Goal: Task Accomplishment & Management: Contribute content

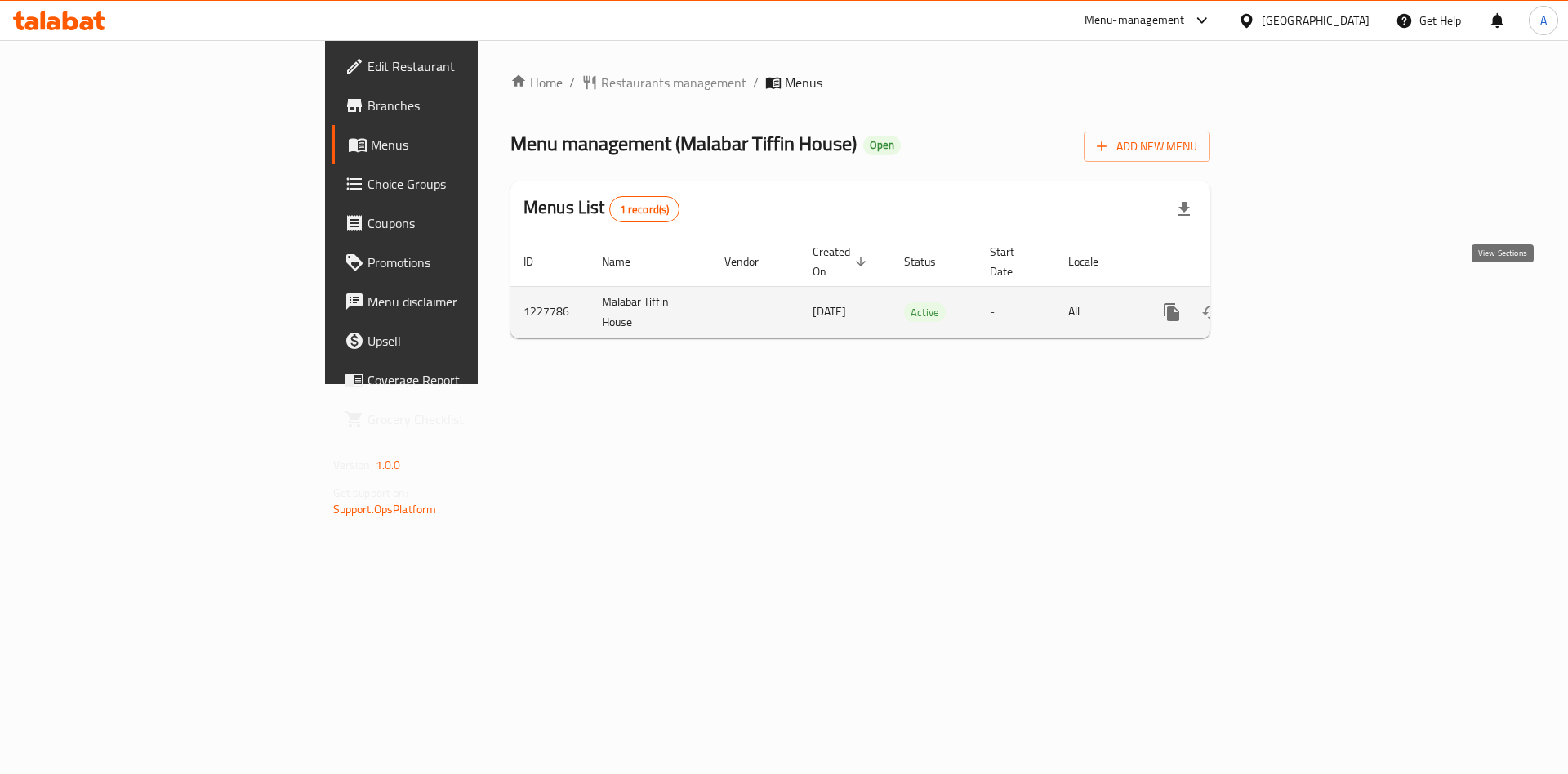
click at [1299, 302] on icon "enhanced table" at bounding box center [1289, 311] width 20 height 20
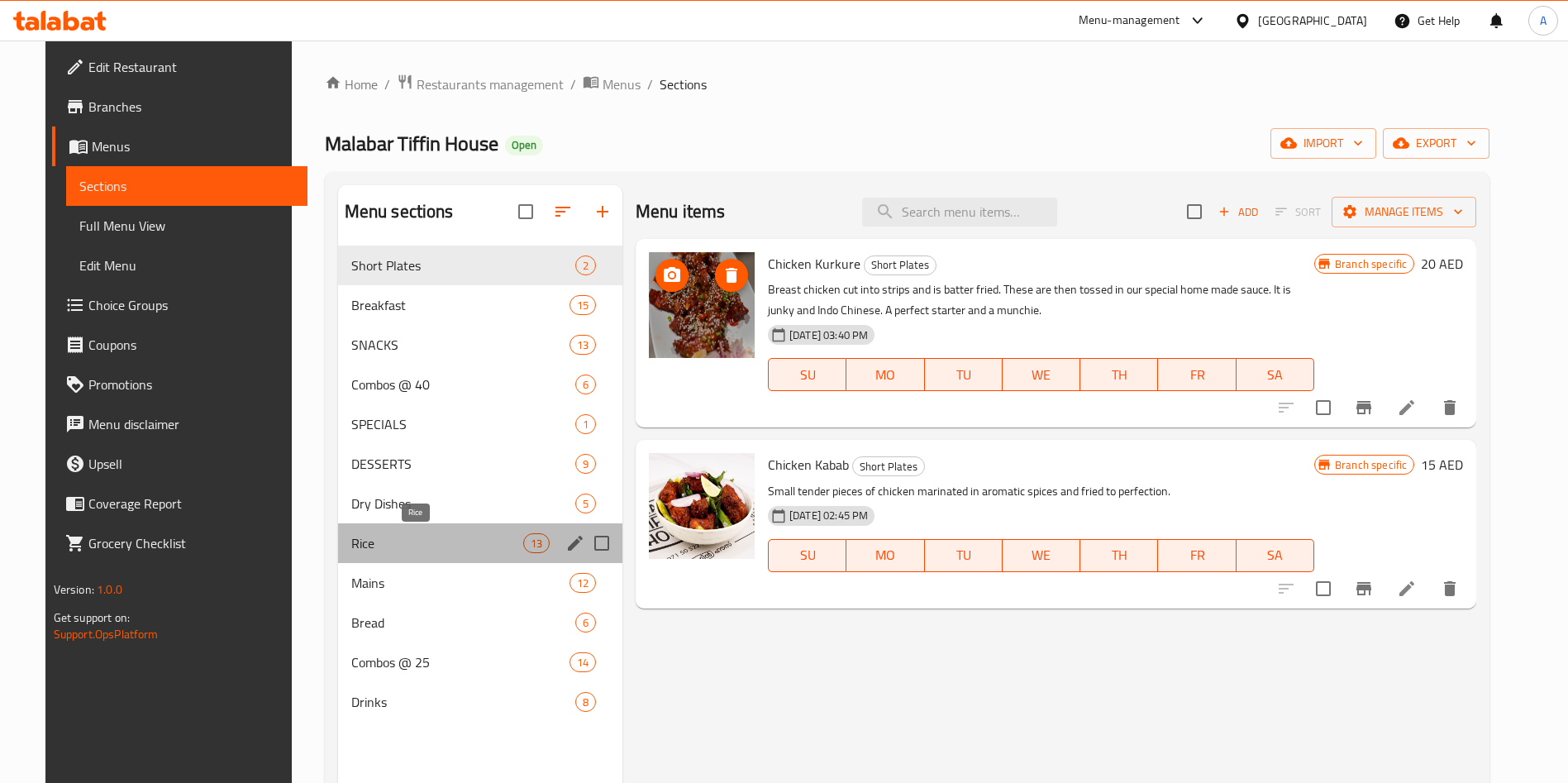
click at [418, 552] on span "Rice" at bounding box center [437, 543] width 172 height 20
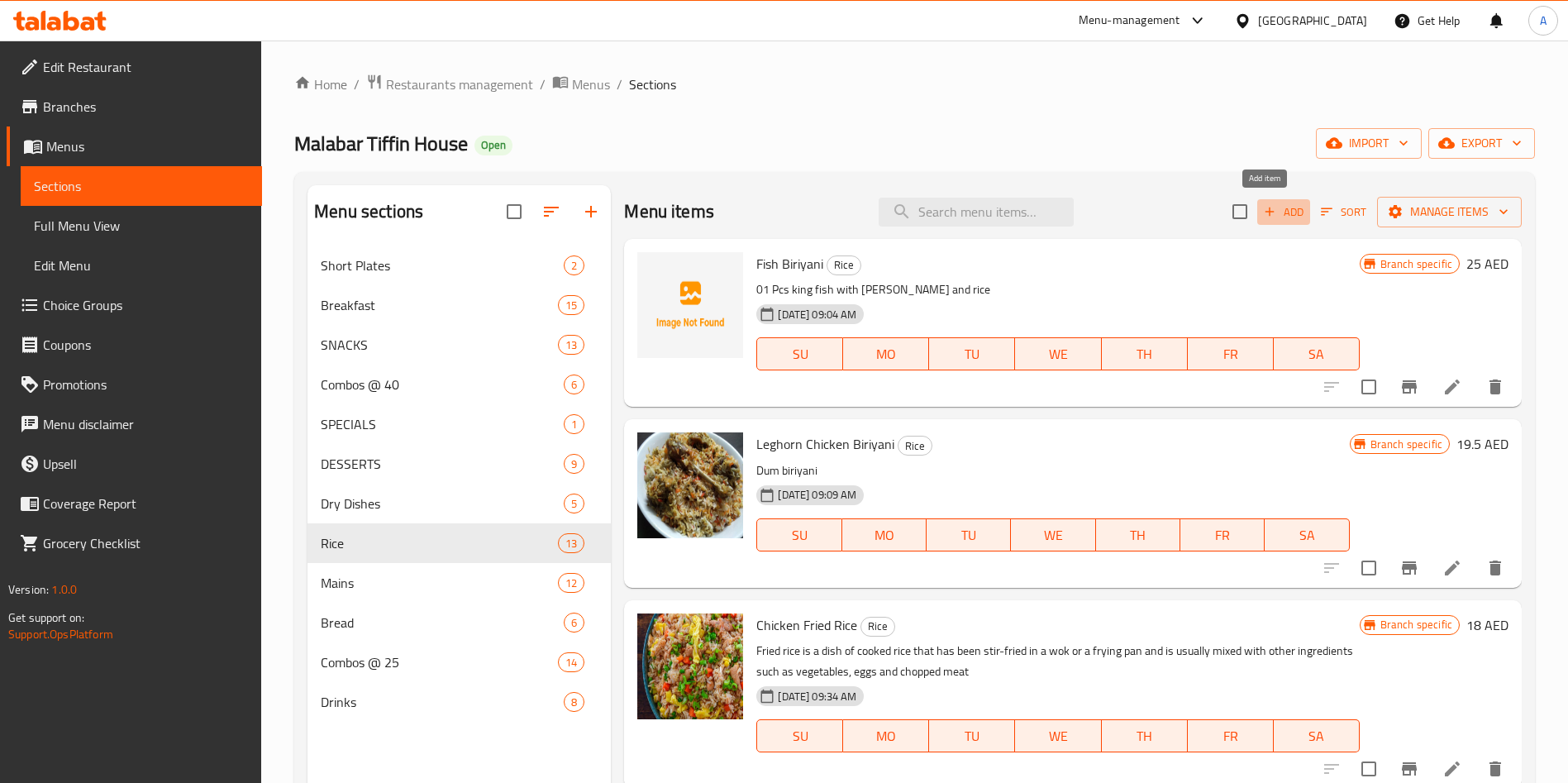
click at [1266, 208] on span "Add" at bounding box center [1284, 212] width 44 height 19
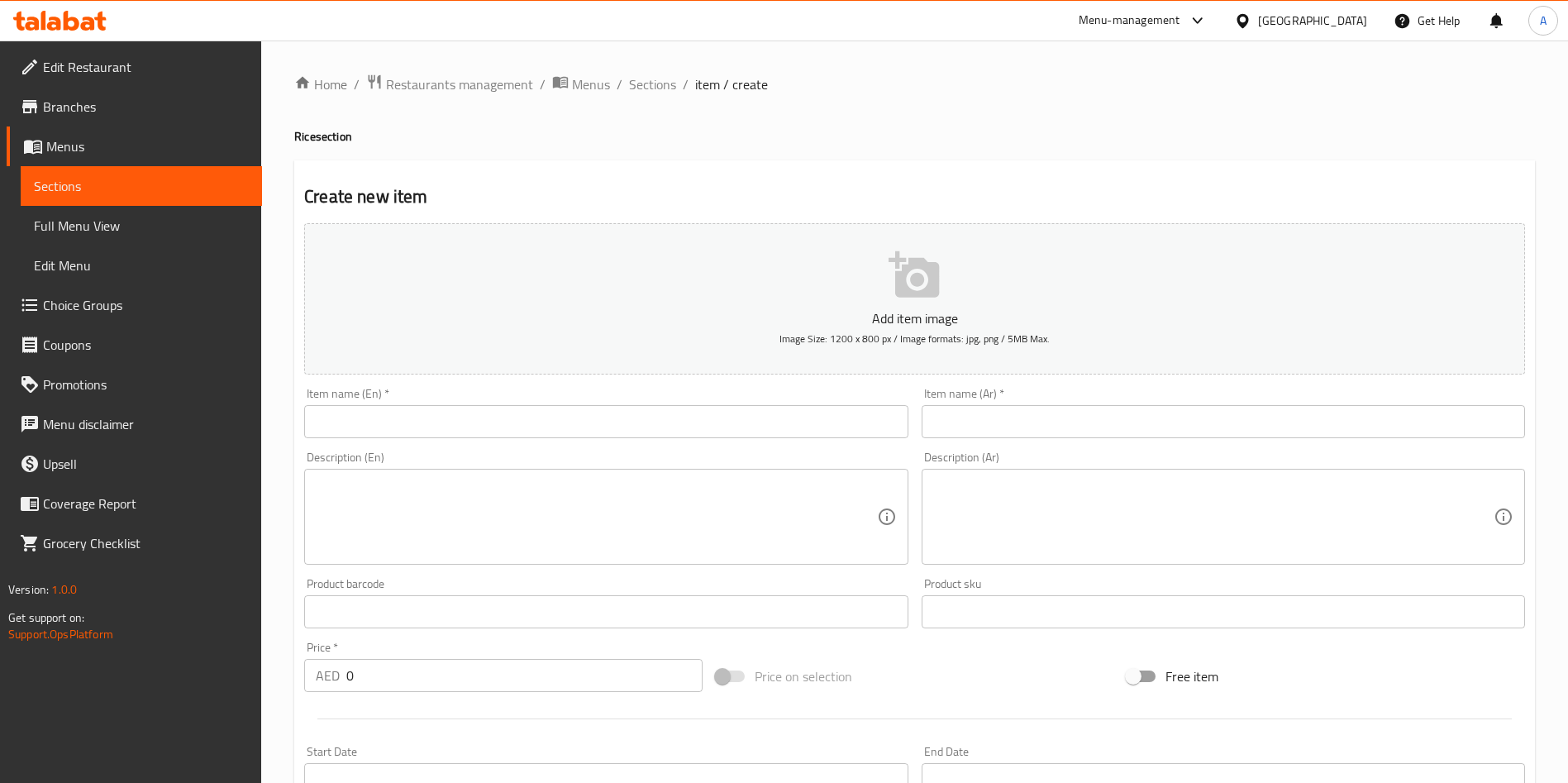
click at [397, 425] on input "text" at bounding box center [606, 422] width 603 height 33
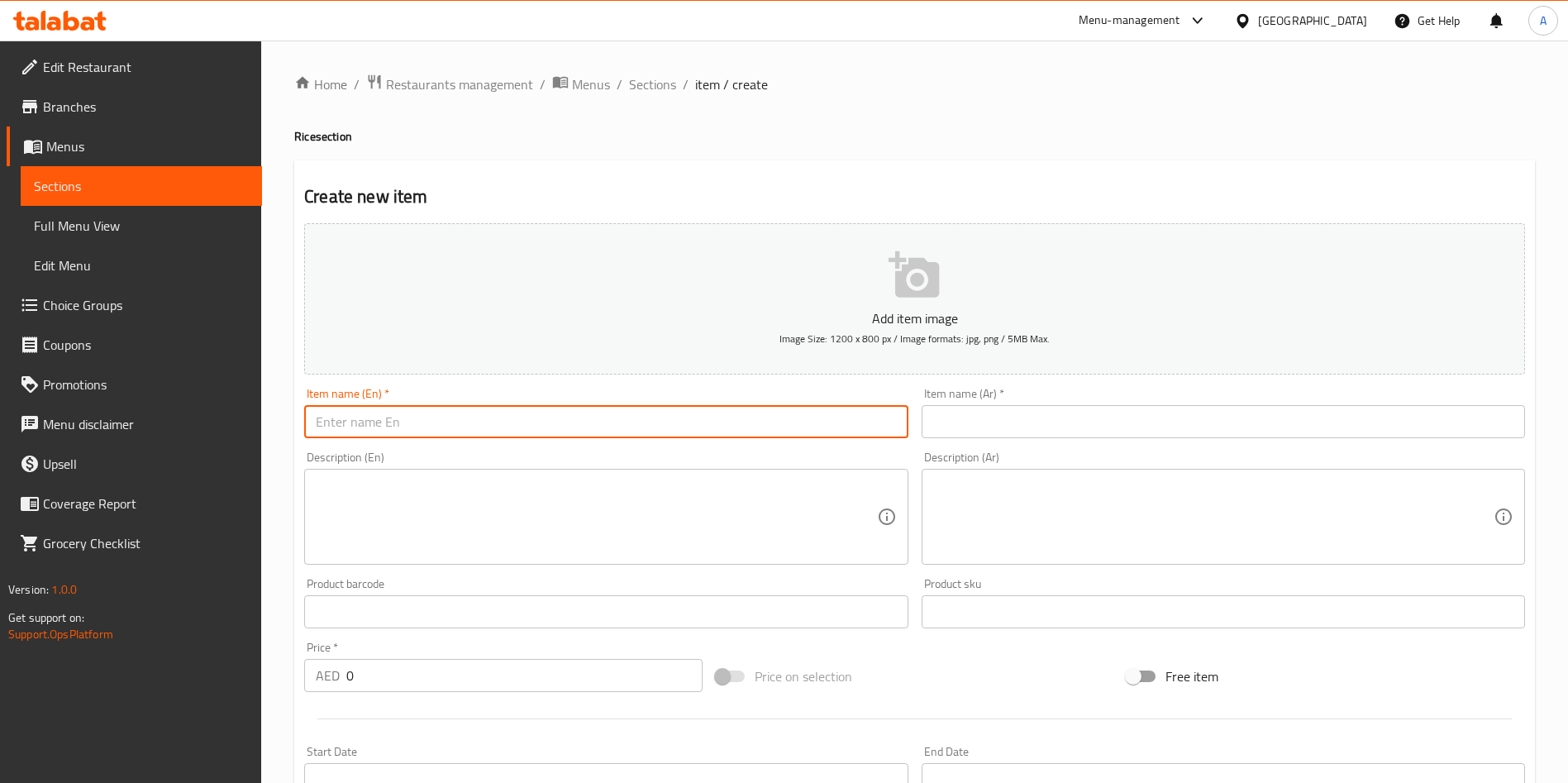
paste input "[URL][DOMAIN_NAME]"
type input "[URL][DOMAIN_NAME]"
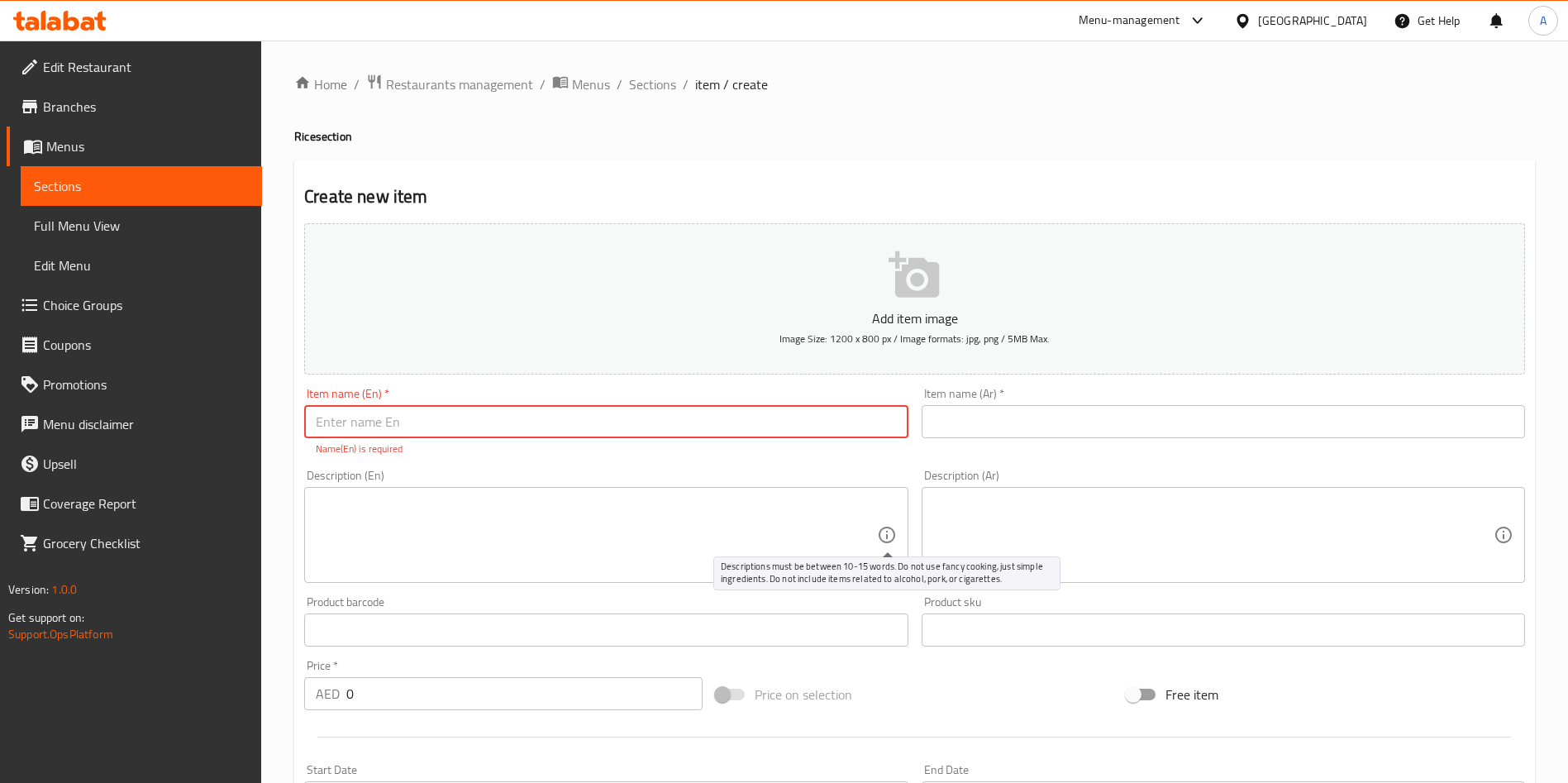
paste input "Pothichoru"
type input "Pothichoru"
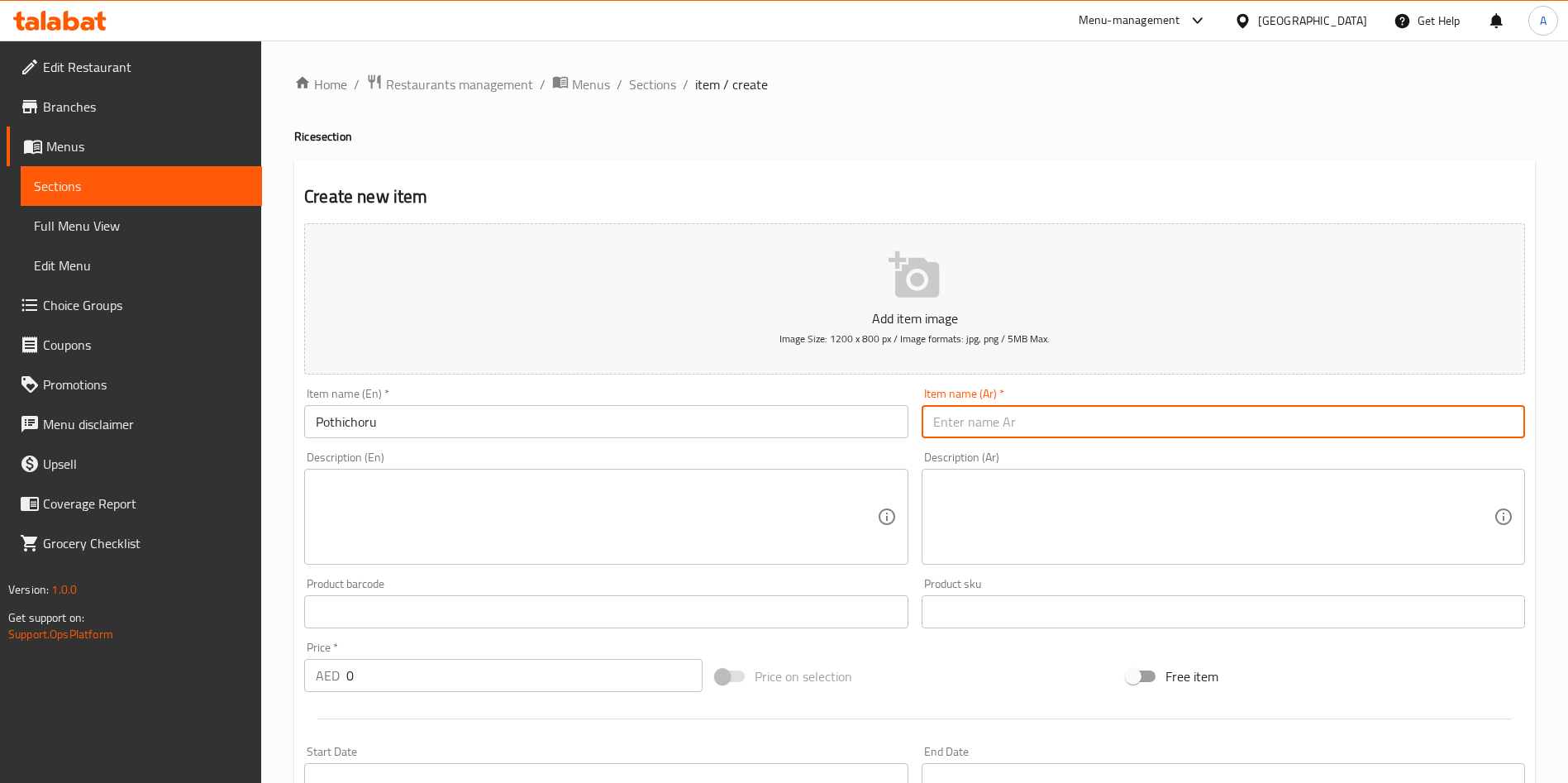
click at [949, 427] on input "text" at bounding box center [1223, 422] width 603 height 33
paste input "بوثيشورو"
type input "بوثيشورو"
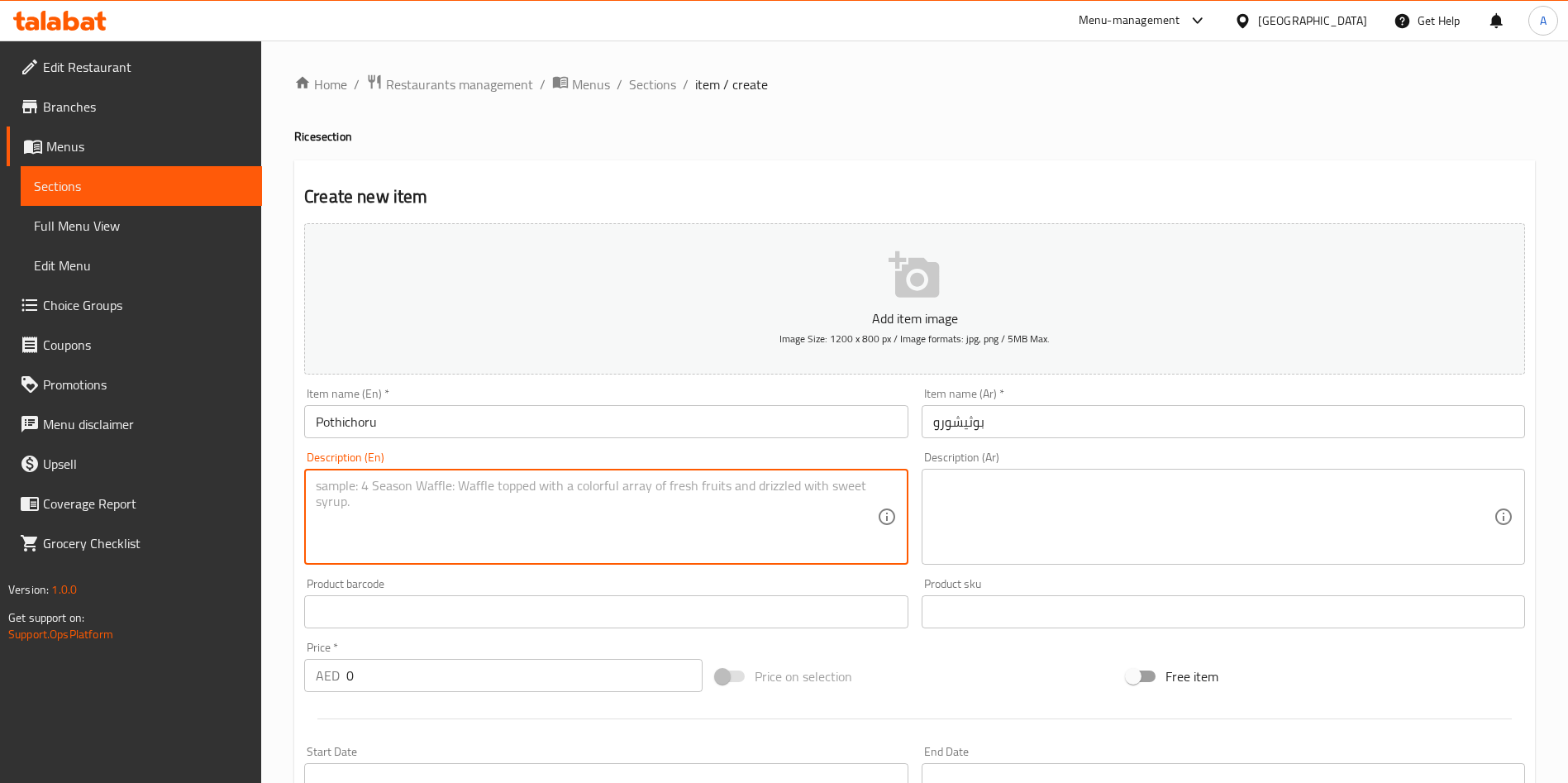
click at [747, 489] on textarea at bounding box center [596, 517] width 560 height 79
paste textarea "Pothichoru is a traditional Malayalam dish from [GEOGRAPHIC_DATA], [GEOGRAPHIC_…"
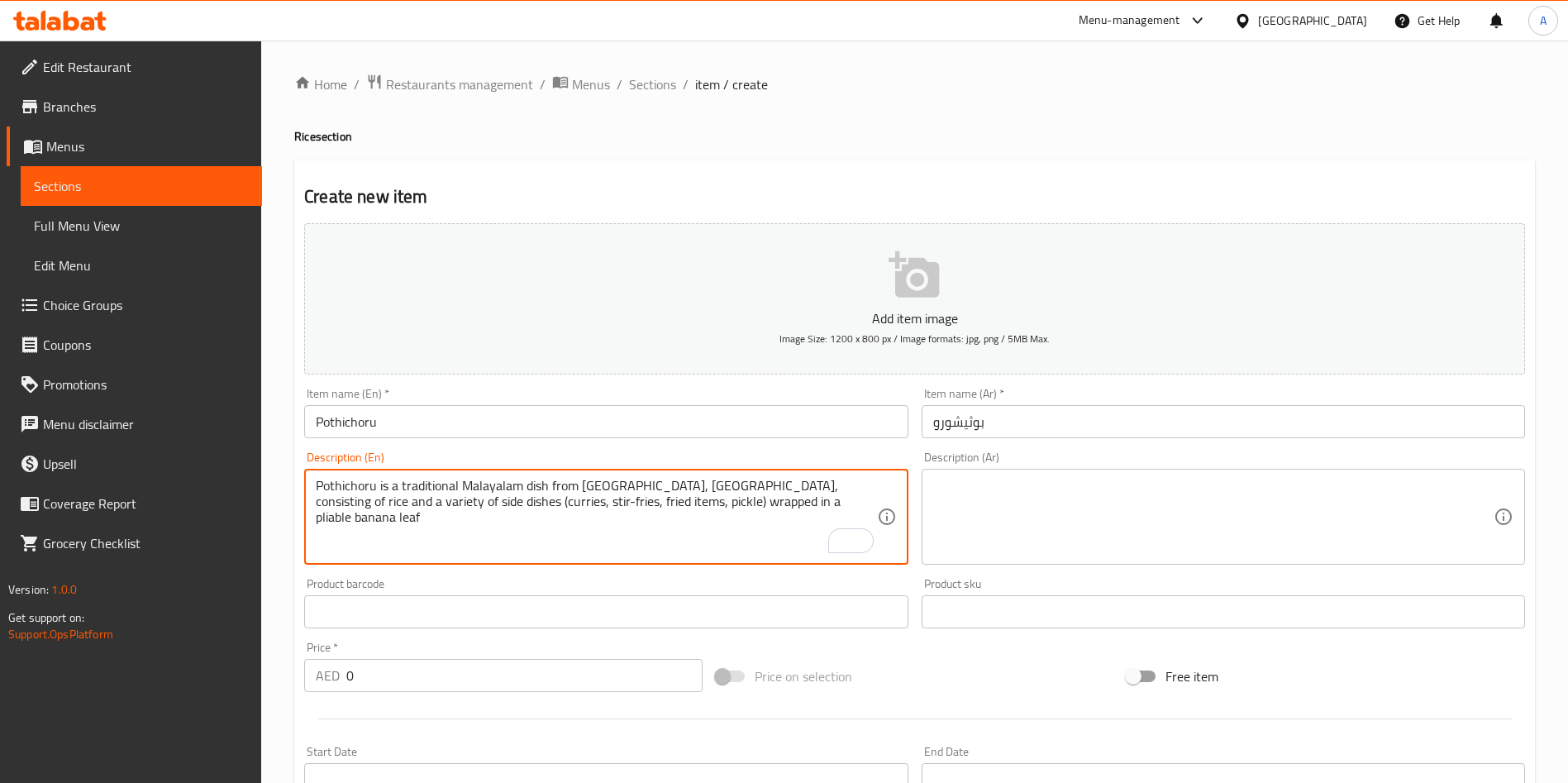
type textarea "Pothichoru is a traditional Malayalam dish from [GEOGRAPHIC_DATA], [GEOGRAPHIC_…"
click at [1087, 511] on textarea at bounding box center [1213, 517] width 560 height 79
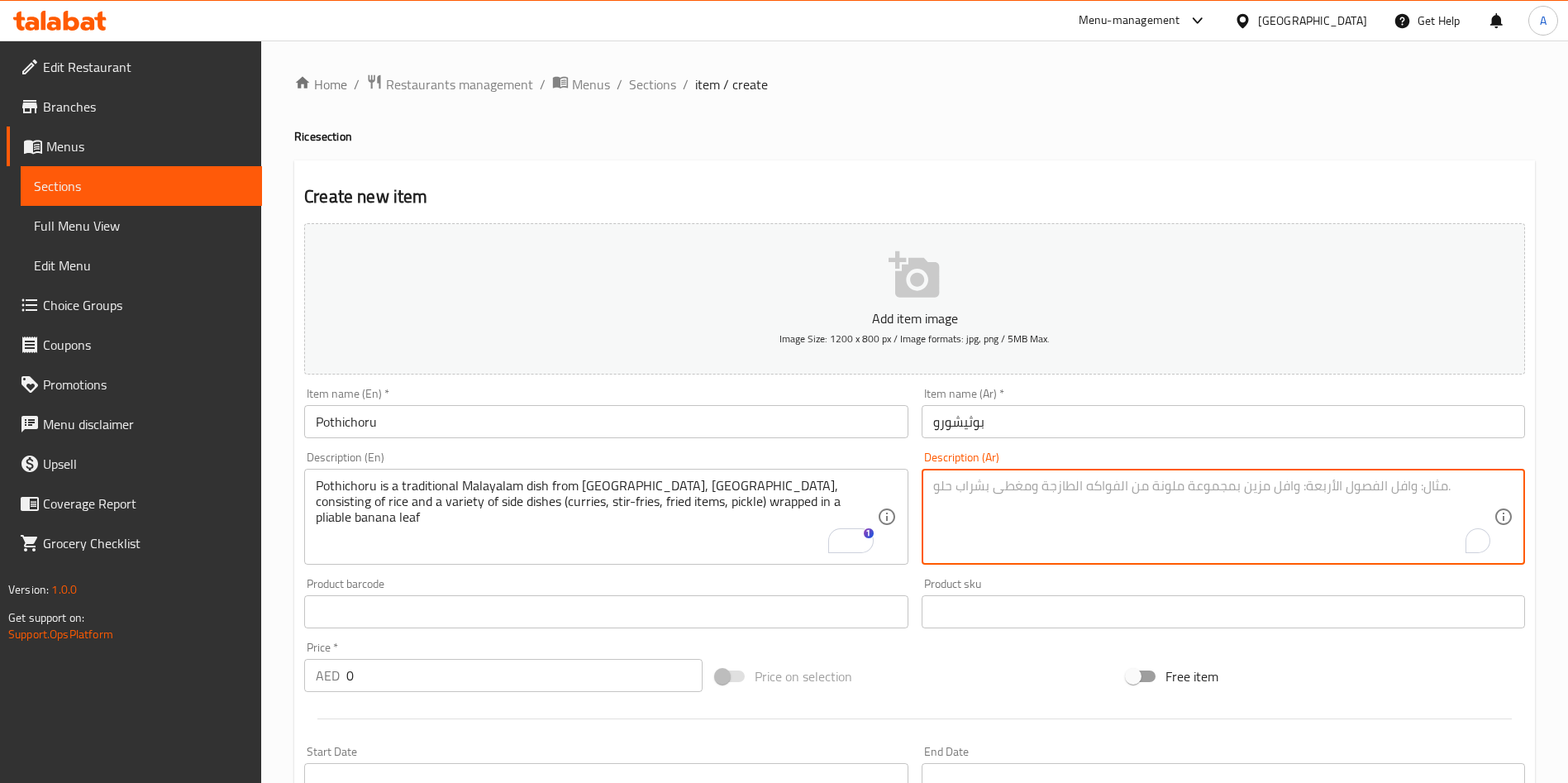
paste textarea "بوثيتشورو هو طبق مالايالامي تقليدي من ولاية [GEOGRAPHIC_DATA]، [GEOGRAPHIC_DATA…"
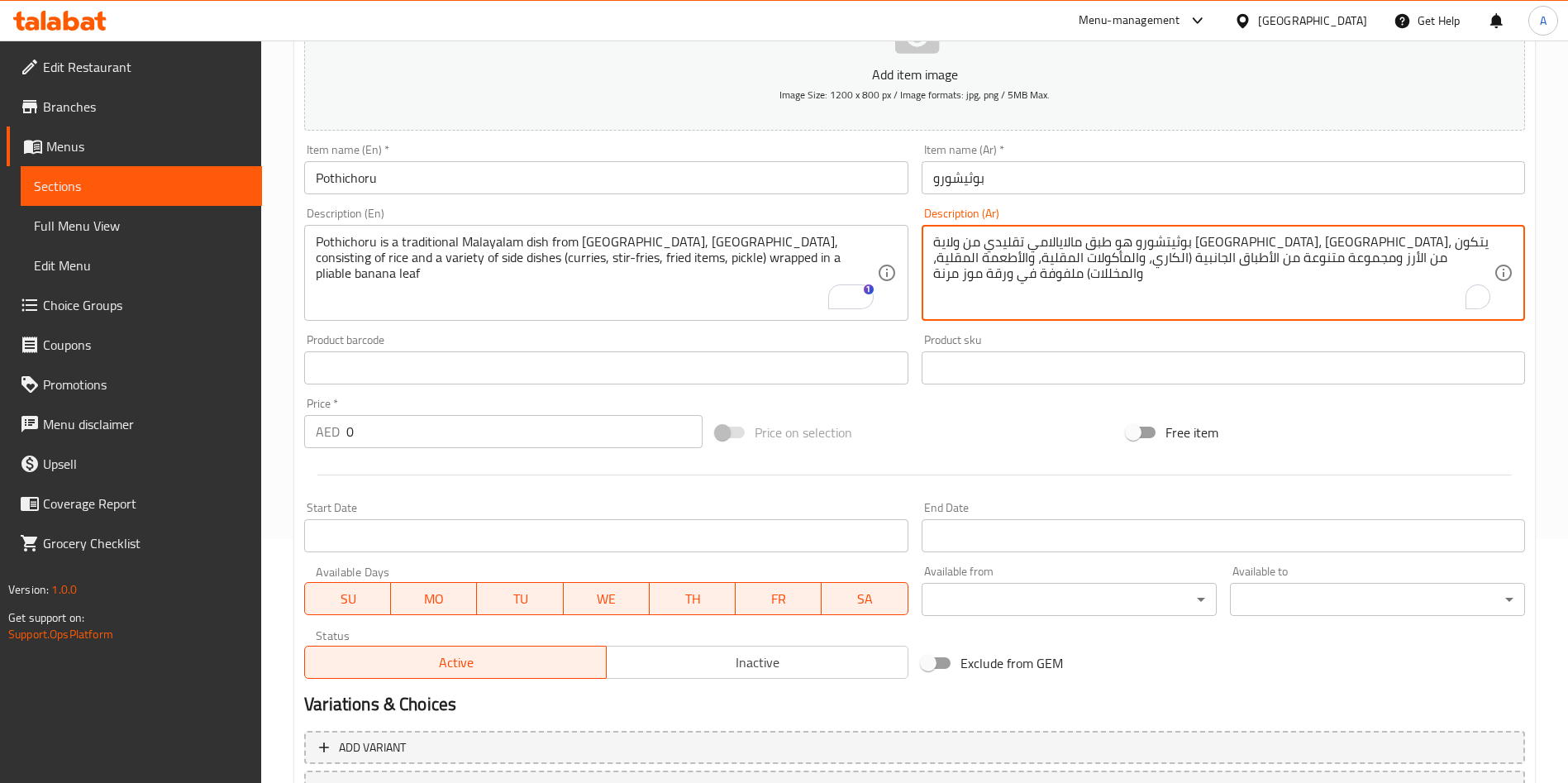
scroll to position [248, 0]
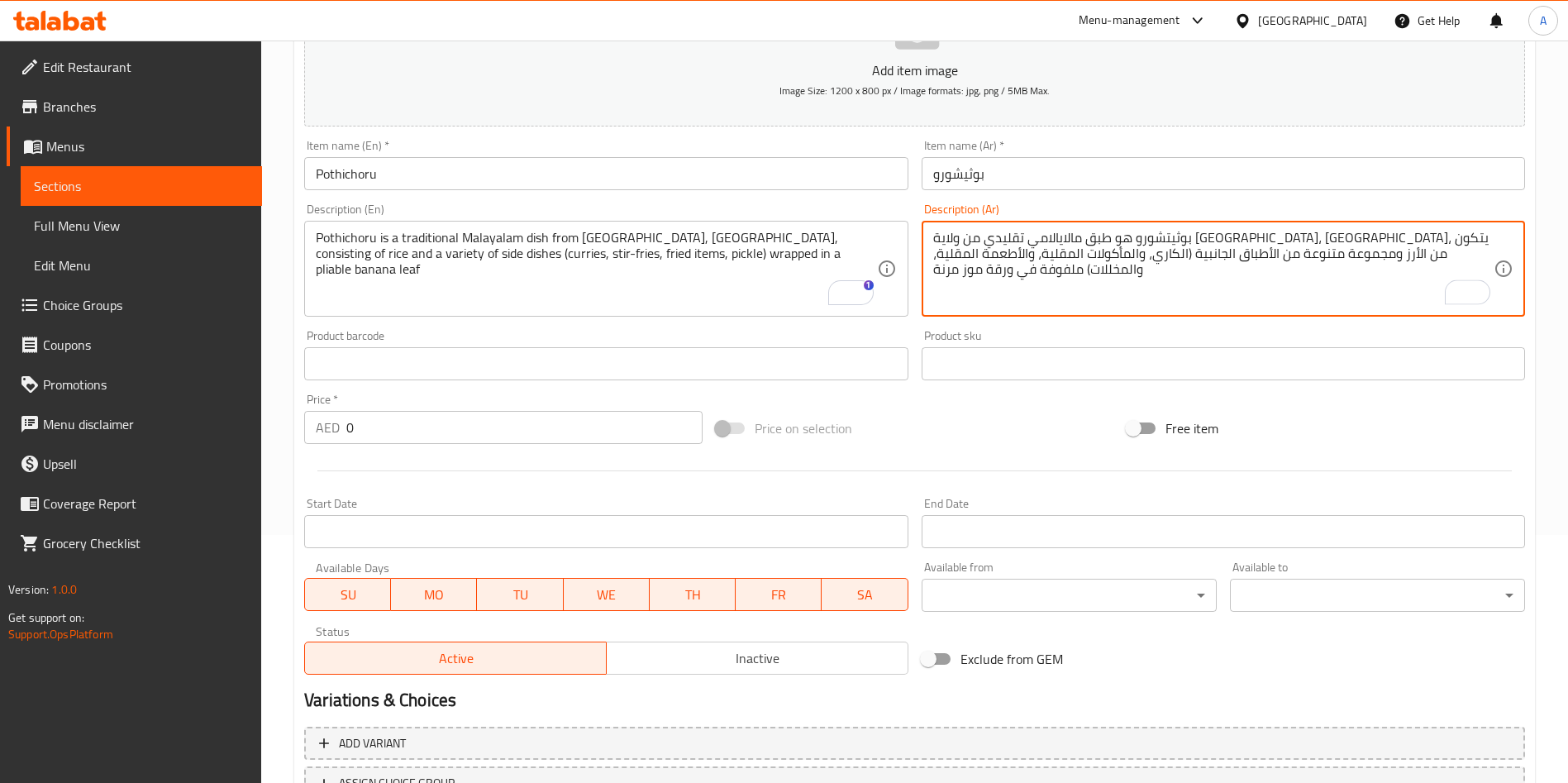
type textarea "بوثيتشورو هو طبق مالايالامي تقليدي من ولاية [GEOGRAPHIC_DATA]، [GEOGRAPHIC_DATA…"
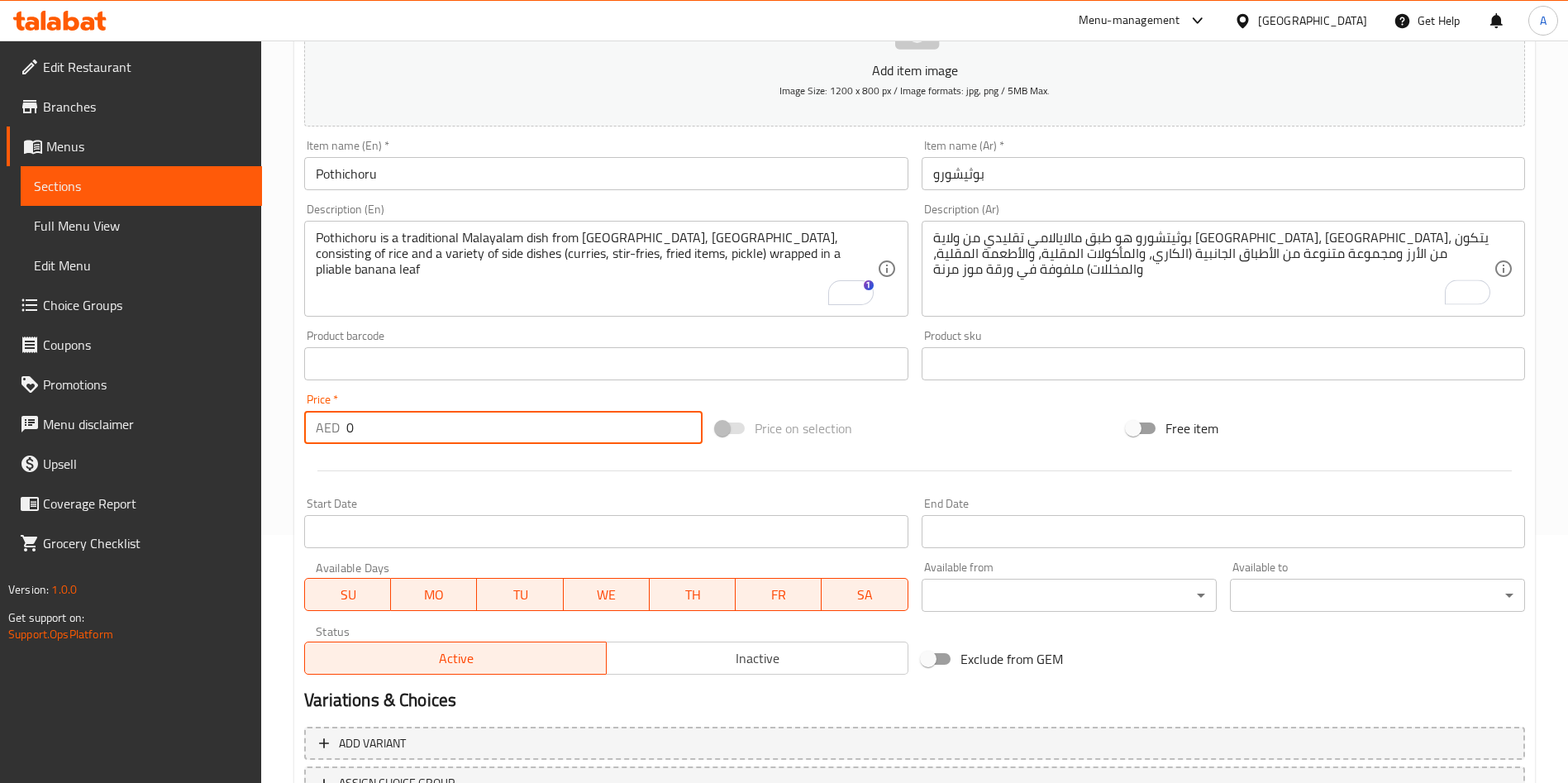
drag, startPoint x: 414, startPoint y: 424, endPoint x: 287, endPoint y: 444, distance: 128.6
click at [304, 440] on div "Price   * AED 0 Price *" at bounding box center [503, 419] width 411 height 63
type input "19"
click at [525, 471] on div at bounding box center [915, 471] width 1235 height 40
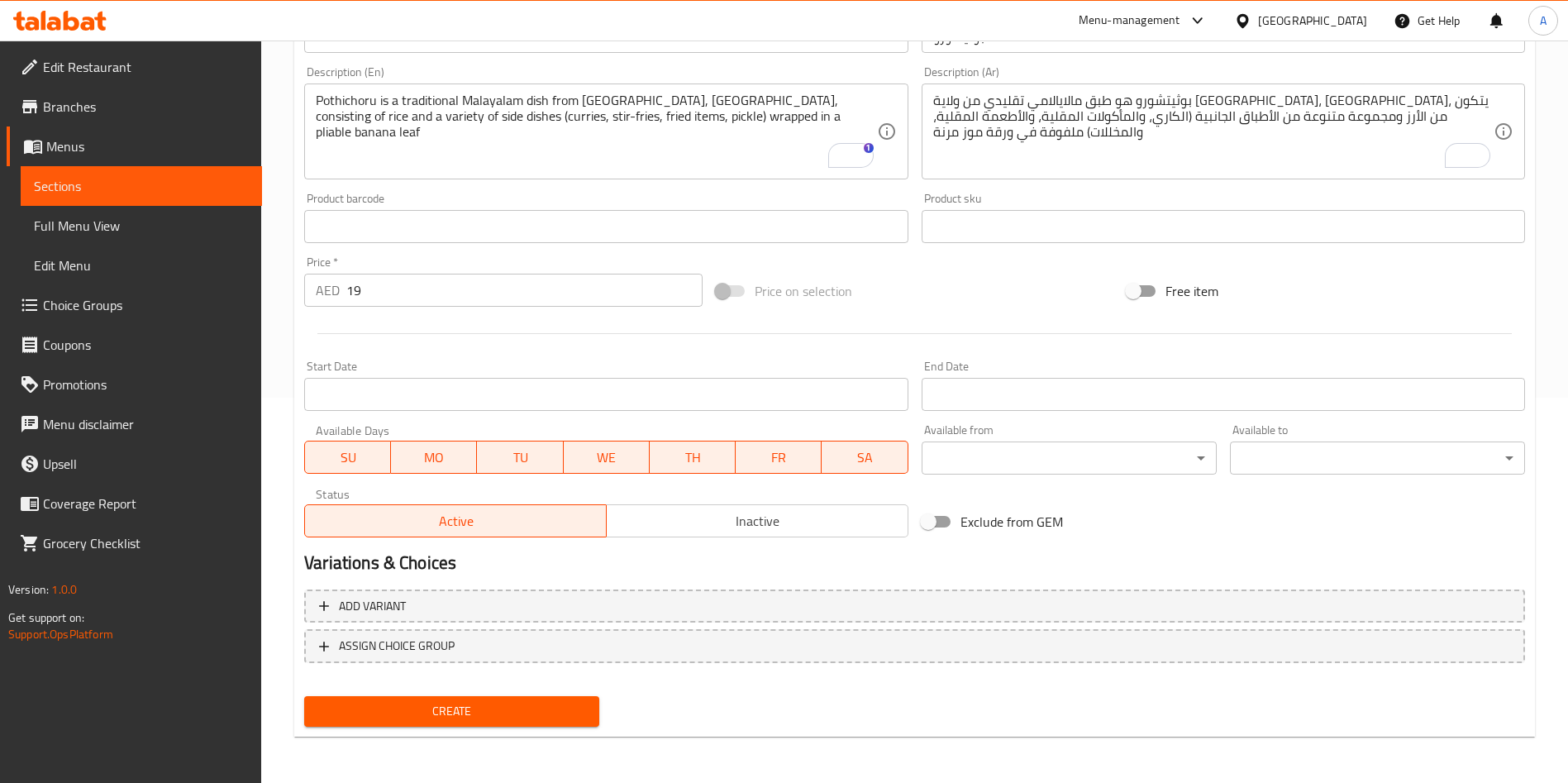
scroll to position [0, 0]
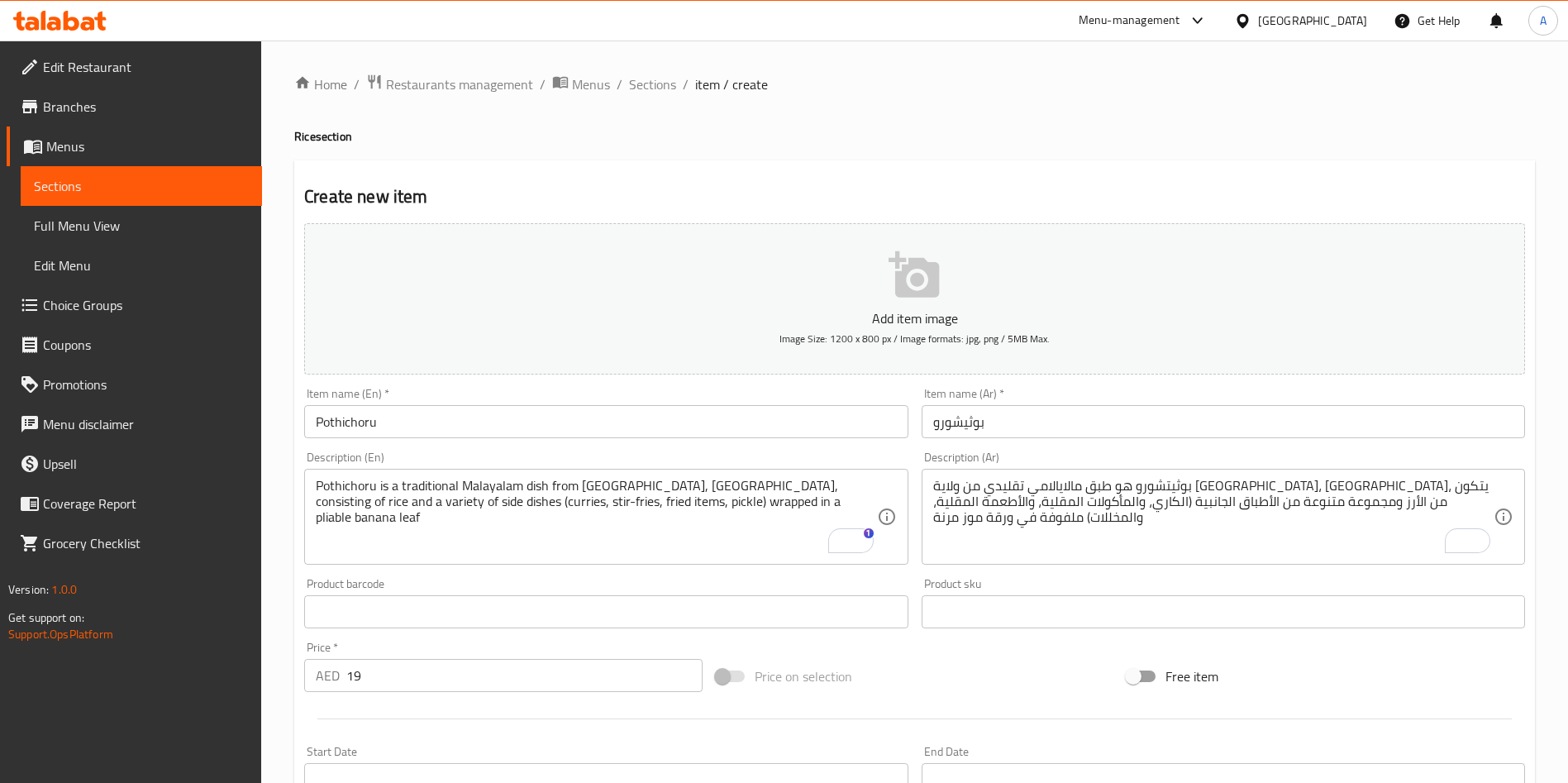
click at [937, 272] on icon "button" at bounding box center [914, 275] width 50 height 46
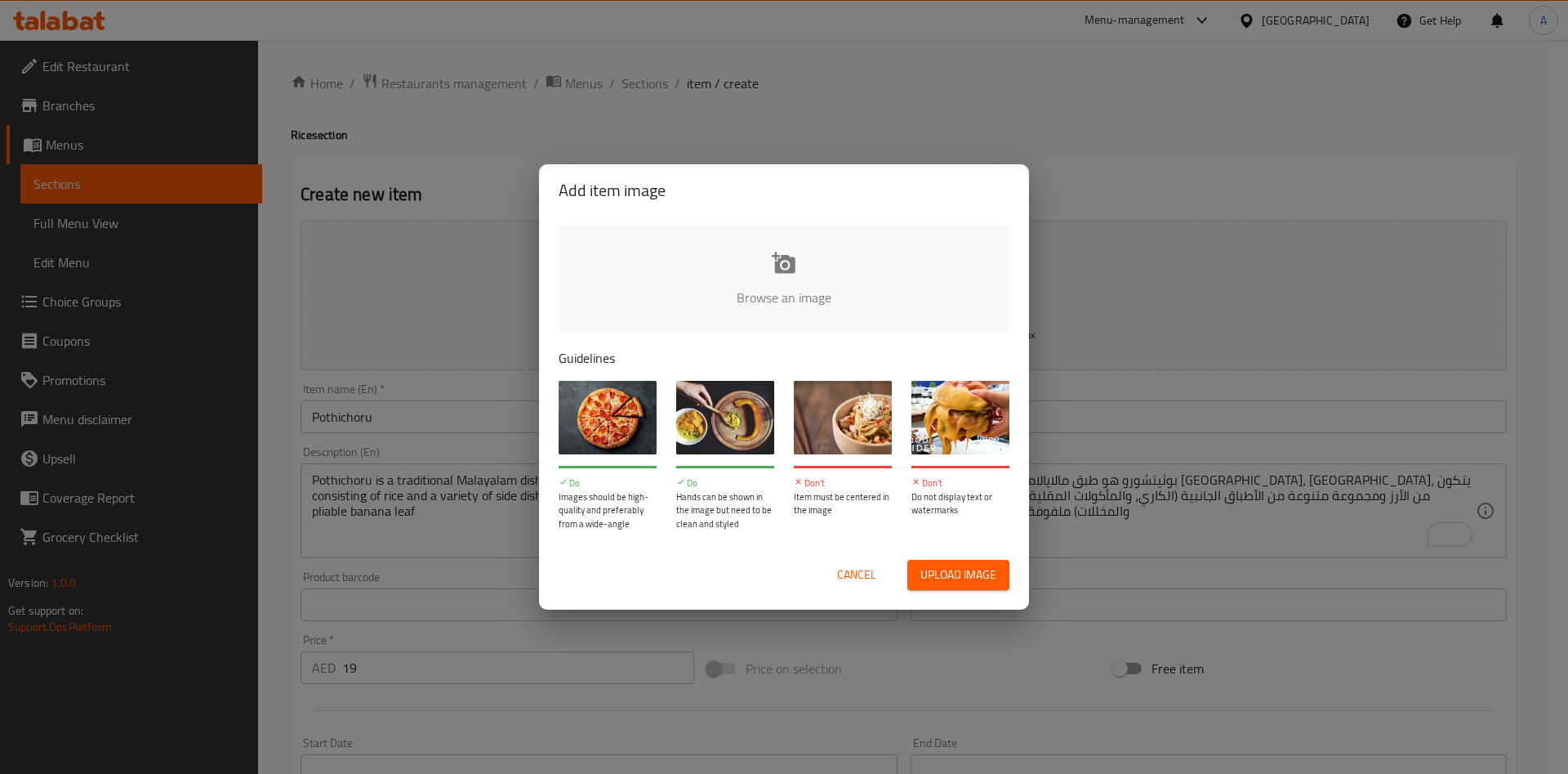
click at [800, 259] on input "file" at bounding box center [1336, 302] width 1555 height 153
type input "C:\fakepath\WhatsApp Image [DATE] 12.29.19.jpeg"
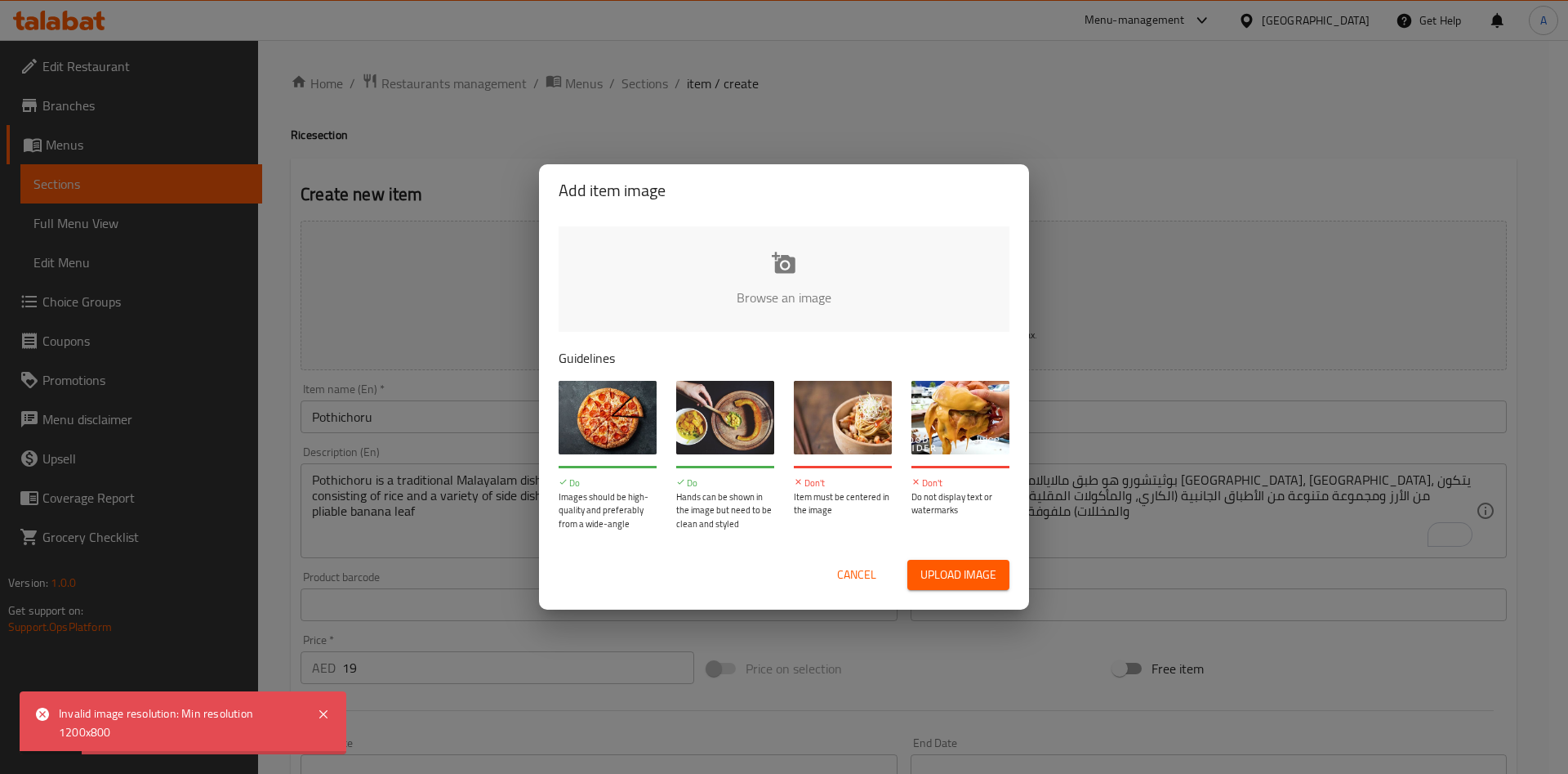
click at [856, 576] on span "Cancel" at bounding box center [856, 576] width 39 height 21
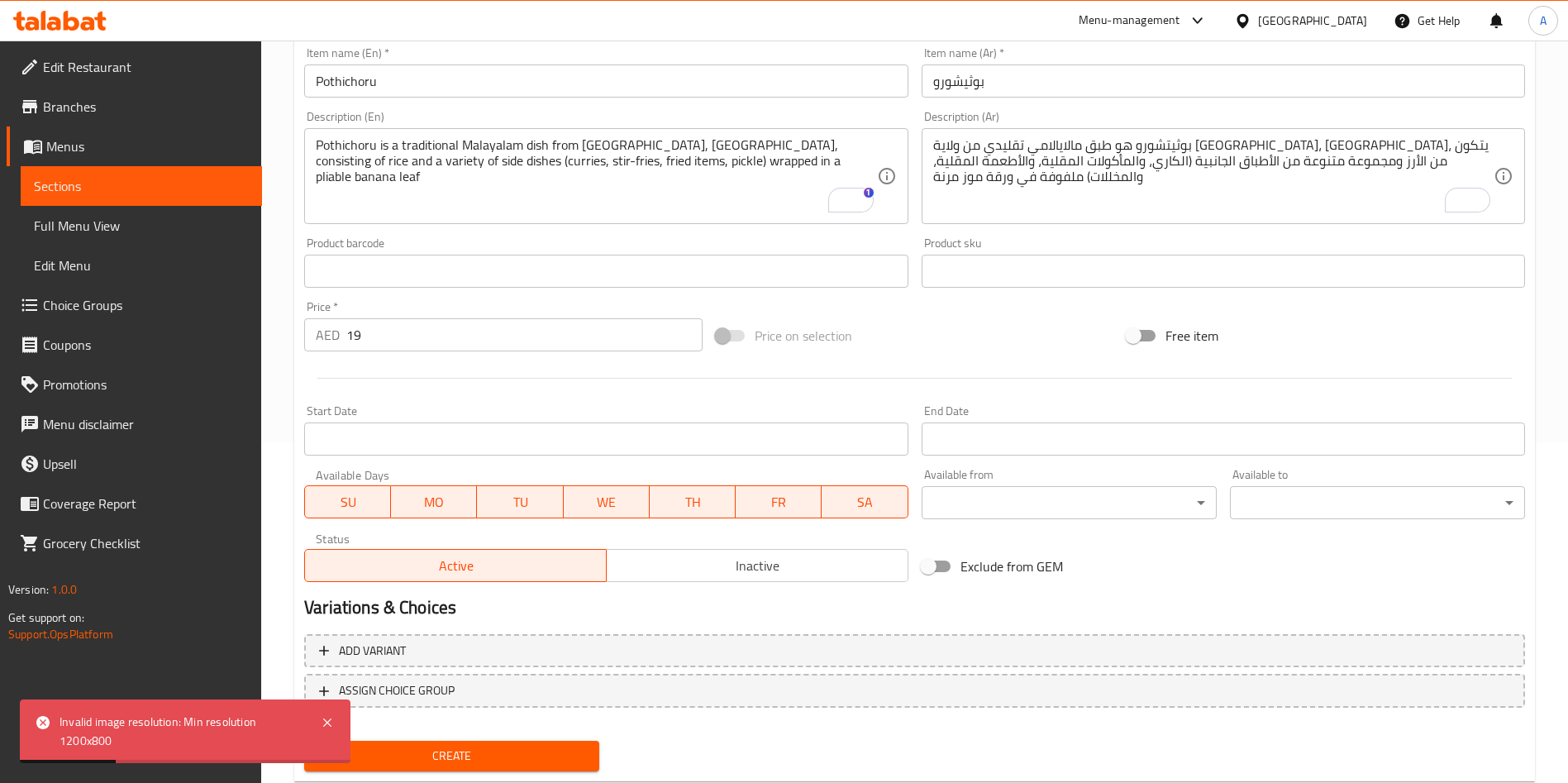
scroll to position [385, 0]
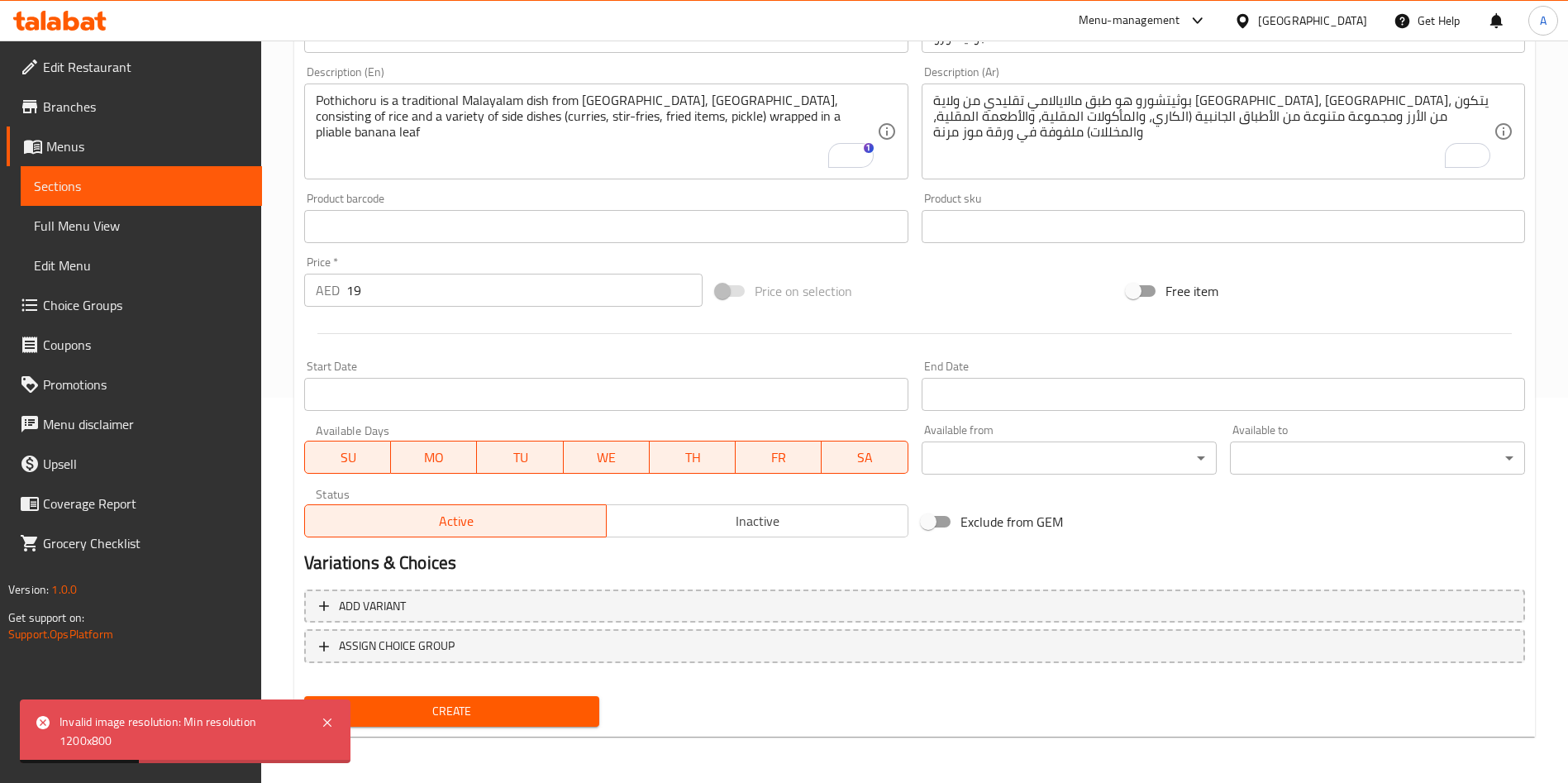
click at [529, 714] on span "Create" at bounding box center [452, 712] width 269 height 21
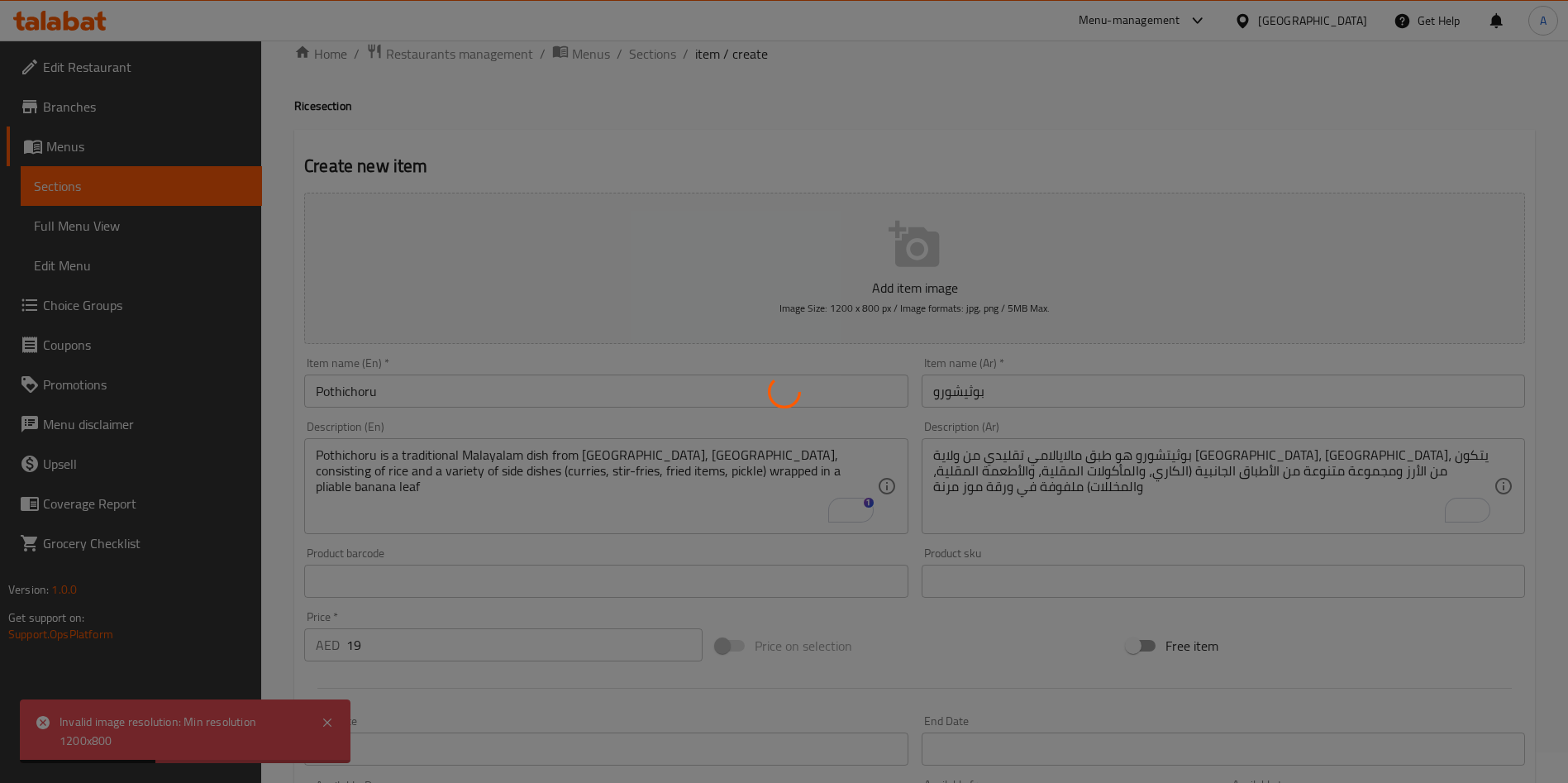
scroll to position [0, 0]
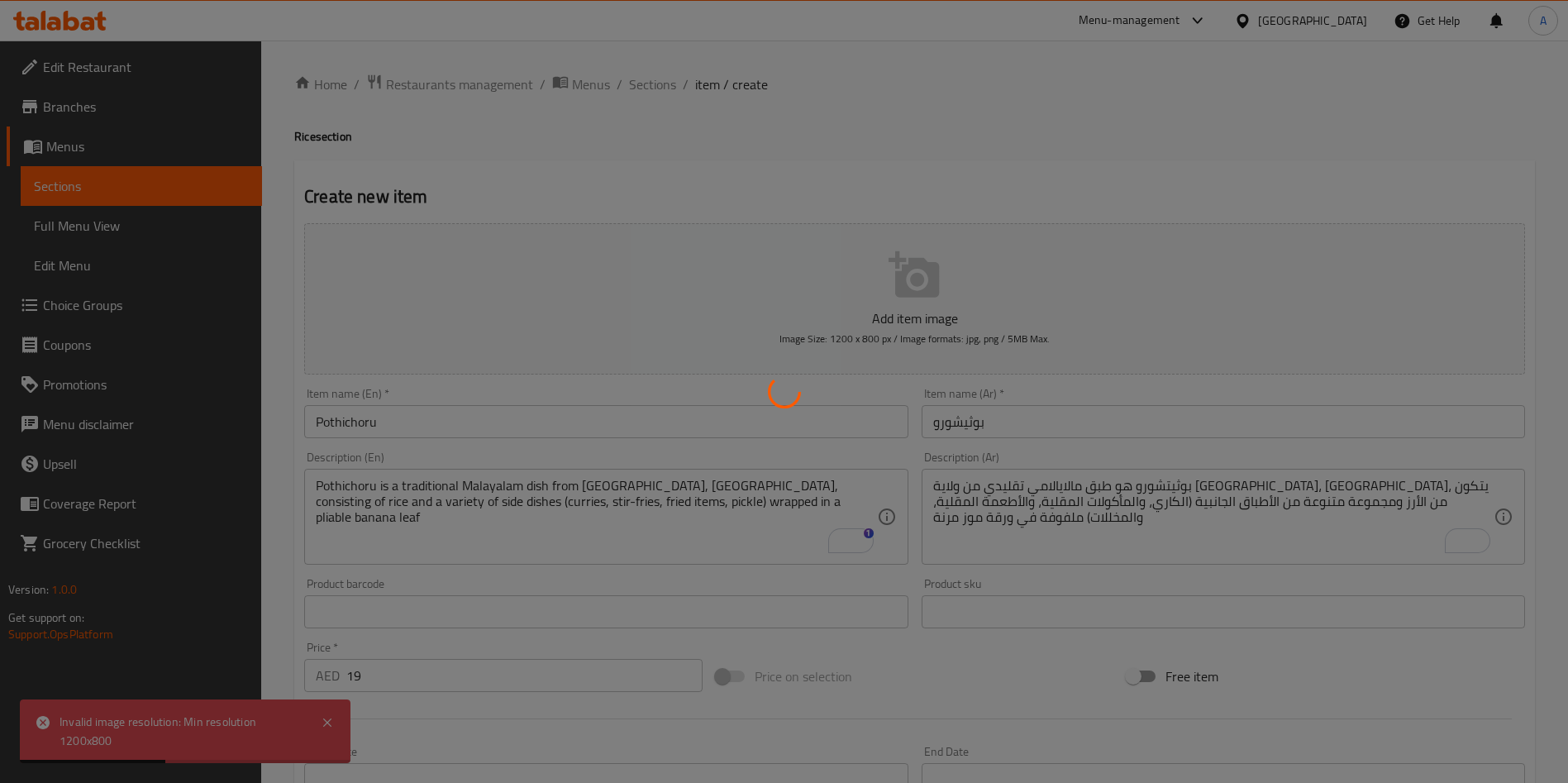
type input "0"
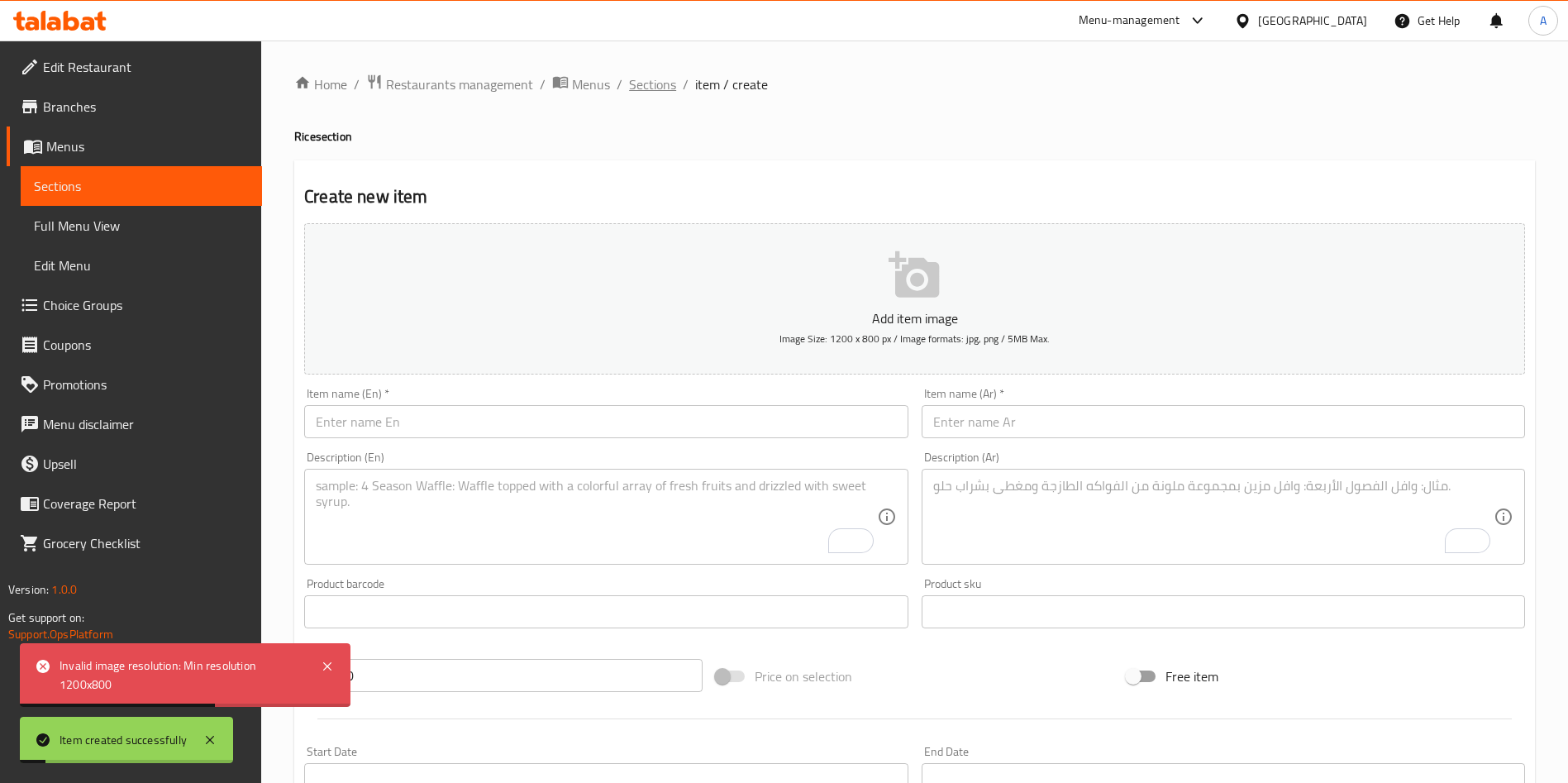
click at [643, 84] on span "Sections" at bounding box center [652, 84] width 47 height 20
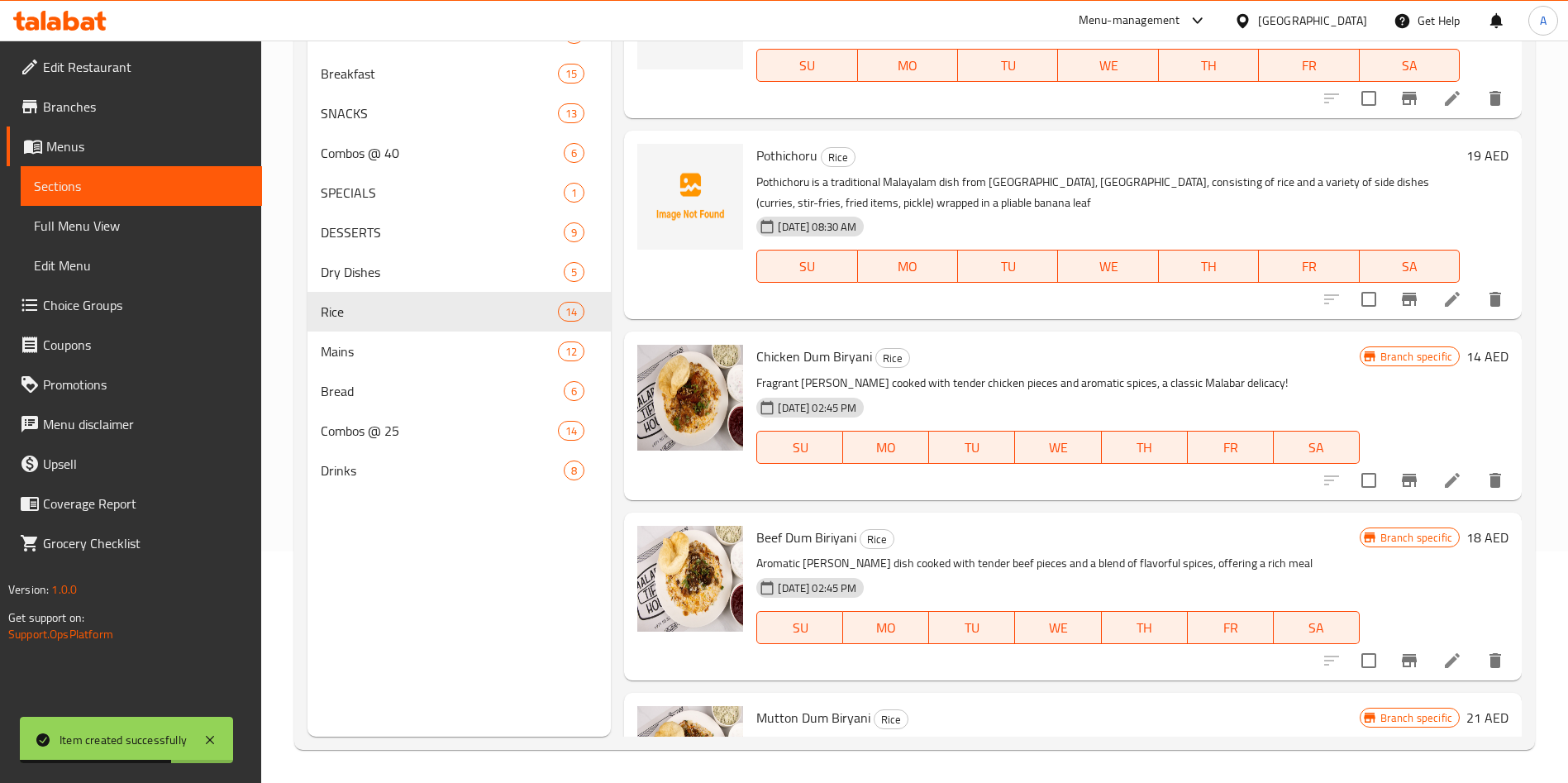
scroll to position [1503, 0]
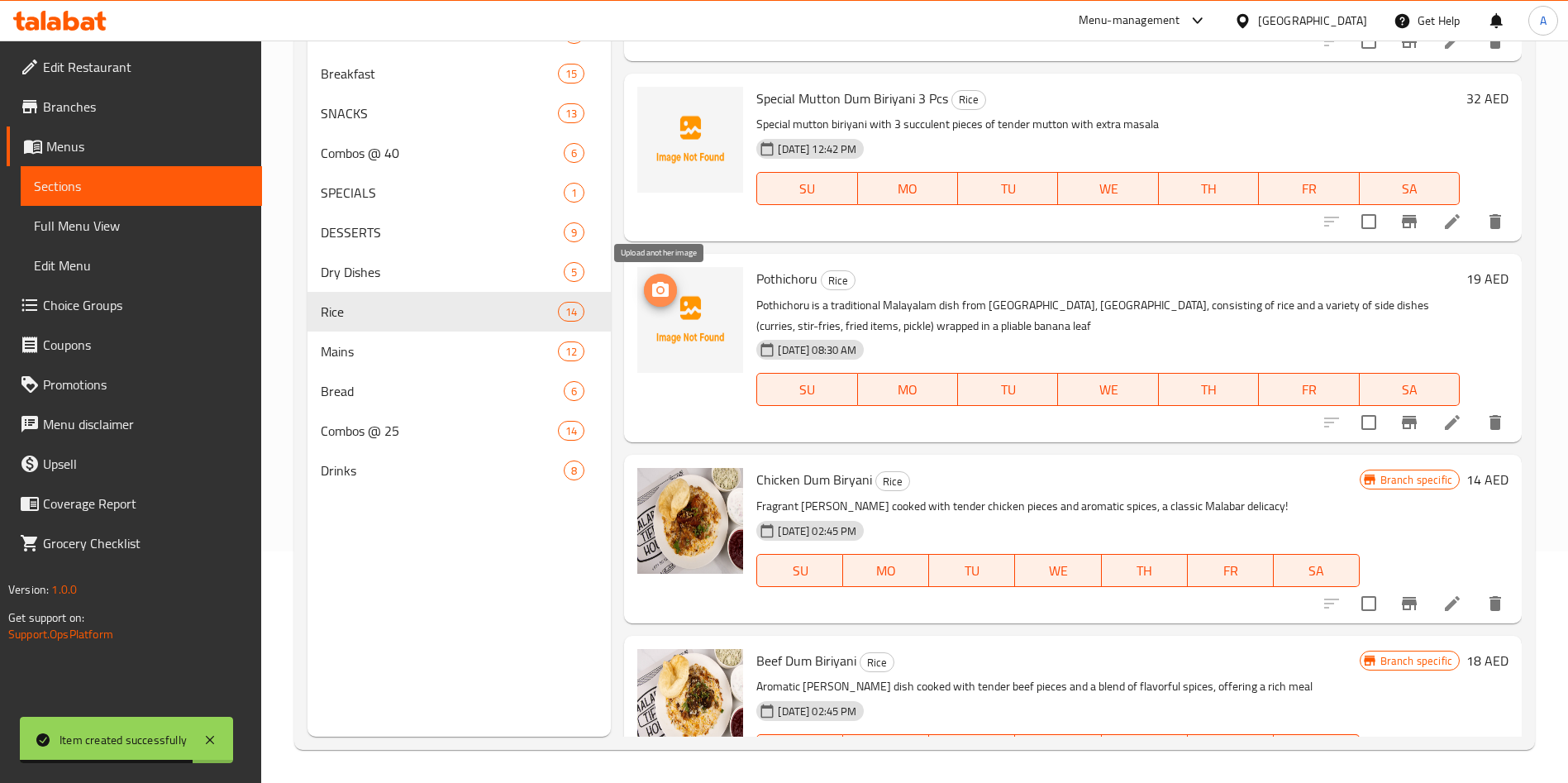
click at [673, 286] on span "upload picture" at bounding box center [660, 290] width 33 height 20
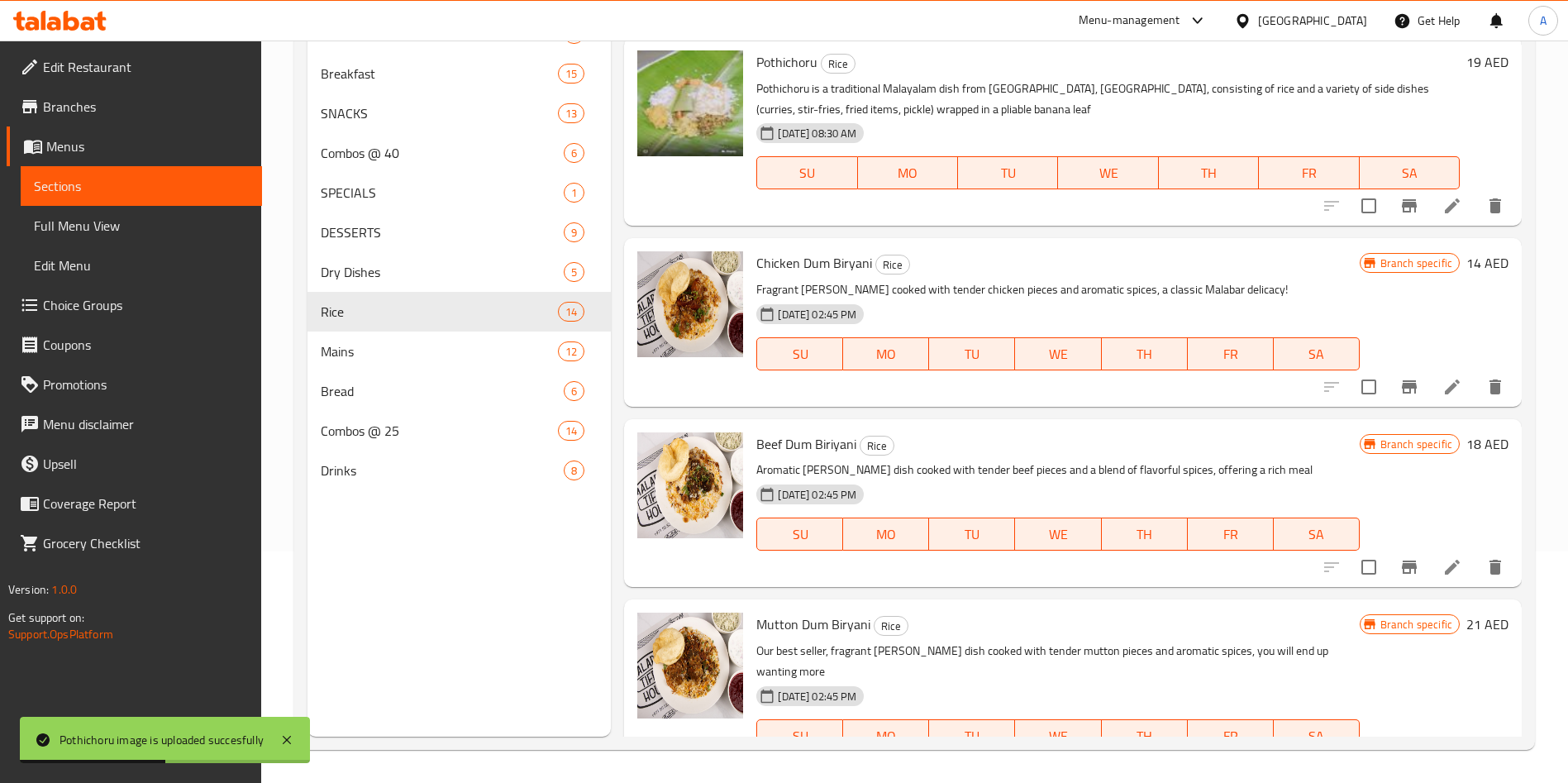
scroll to position [1750, 0]
